Goal: Information Seeking & Learning: Find specific page/section

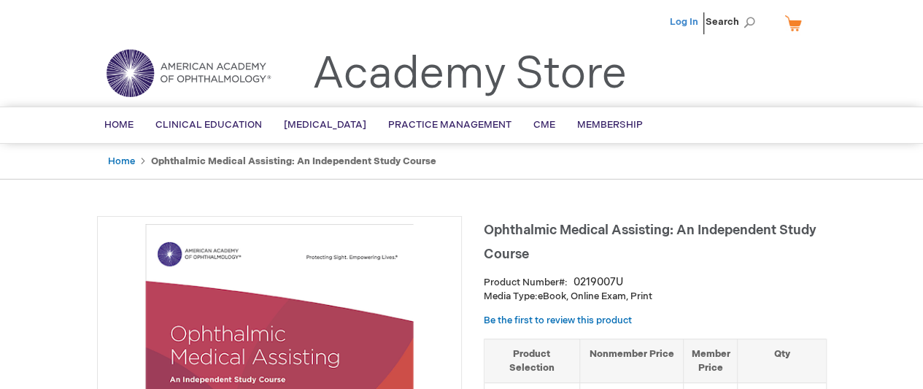
click at [688, 21] on link "Log In" at bounding box center [684, 22] width 28 height 12
click at [750, 20] on span "Search" at bounding box center [732, 21] width 55 height 29
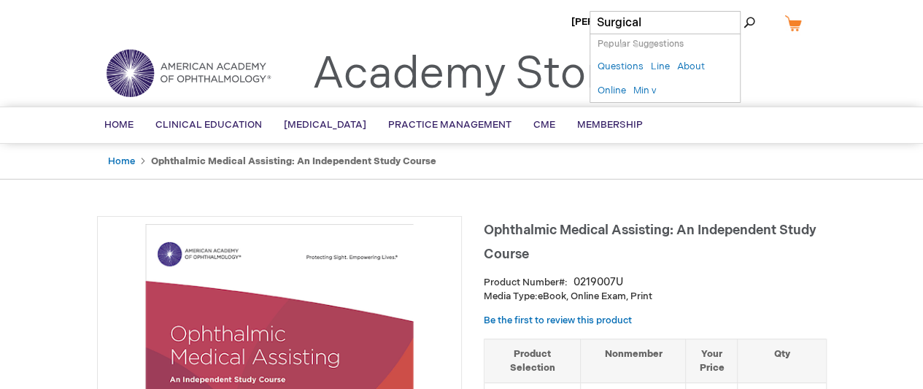
type input "Surgical"
click at [743, 11] on button "Search" at bounding box center [749, 22] width 12 height 23
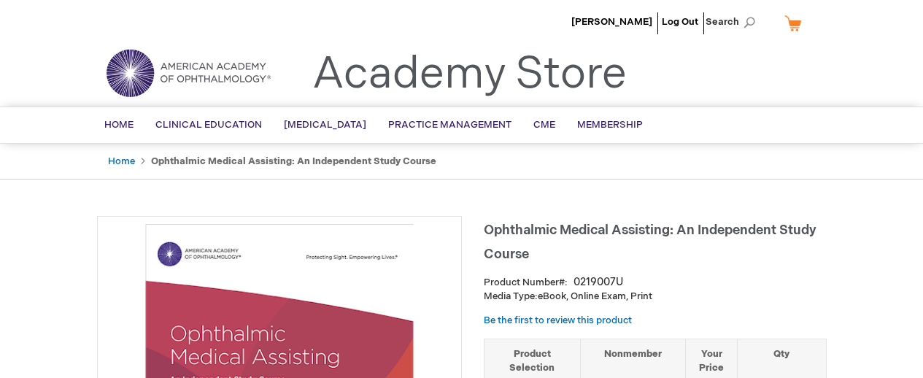
type input "0"
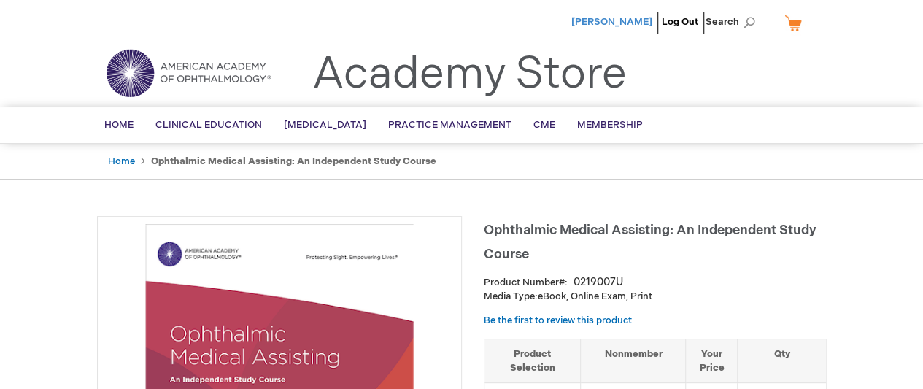
click at [605, 17] on span "[PERSON_NAME]" at bounding box center [611, 22] width 81 height 12
